Goal: Navigation & Orientation: Find specific page/section

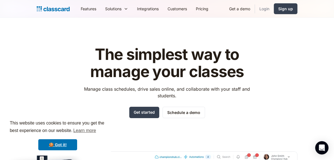
click at [268, 14] on link "Login" at bounding box center [264, 8] width 19 height 12
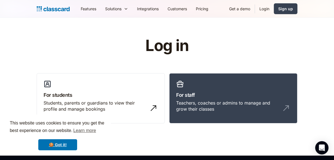
click at [266, 9] on link "Login" at bounding box center [264, 8] width 19 height 12
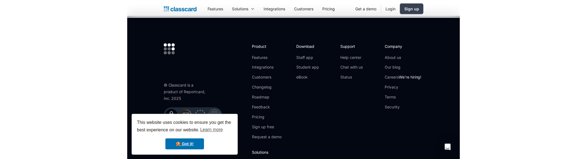
scroll to position [140, 0]
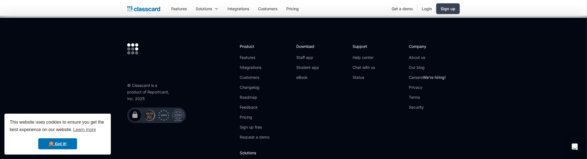
click at [430, 9] on link "Login" at bounding box center [427, 8] width 19 height 12
click at [62, 140] on link "🍪 Got it!" at bounding box center [57, 144] width 39 height 11
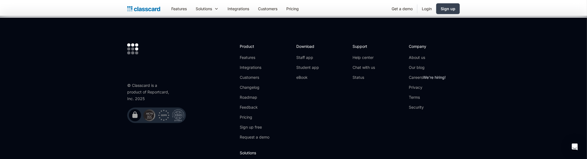
click at [426, 9] on link "Login" at bounding box center [427, 8] width 19 height 12
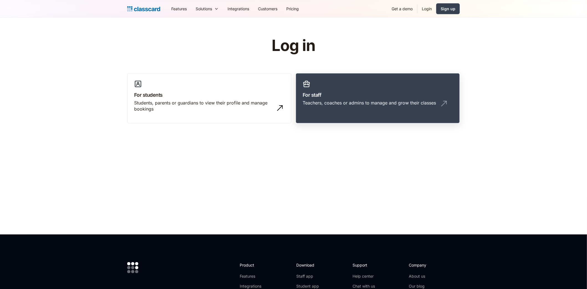
click at [400, 94] on h3 "For staff" at bounding box center [378, 94] width 150 height 7
